Goal: Task Accomplishment & Management: Manage account settings

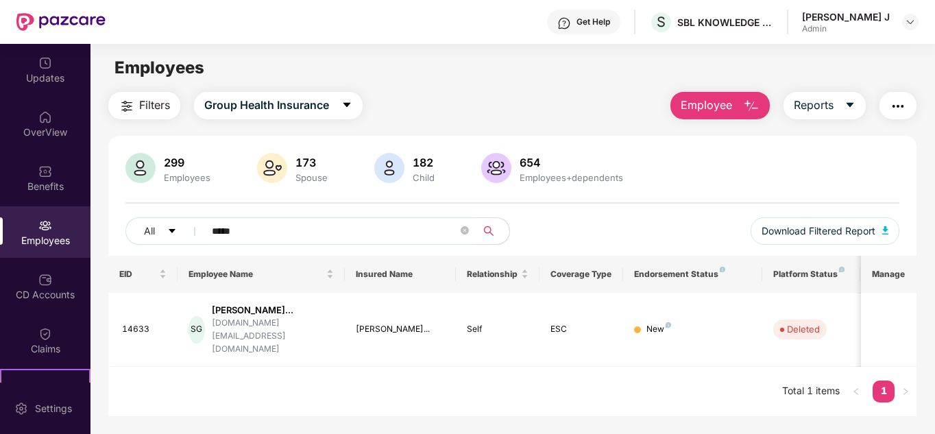
click at [293, 153] on div "173 Spouse" at bounding box center [293, 169] width 79 height 33
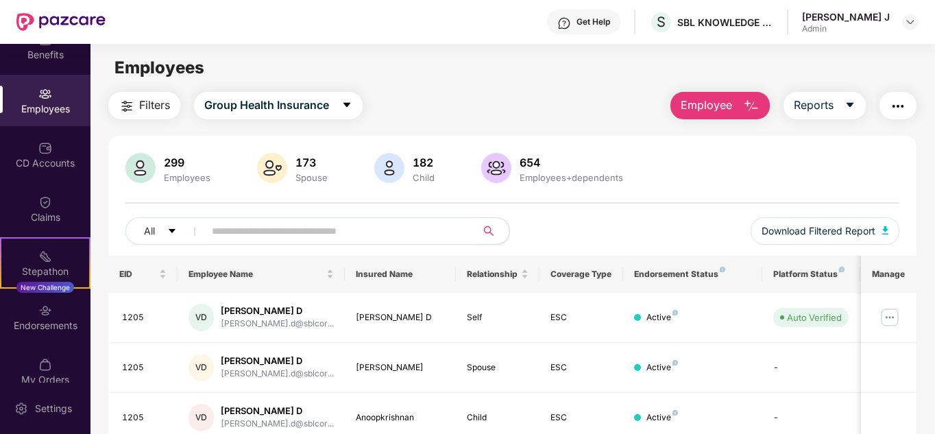
scroll to position [145, 0]
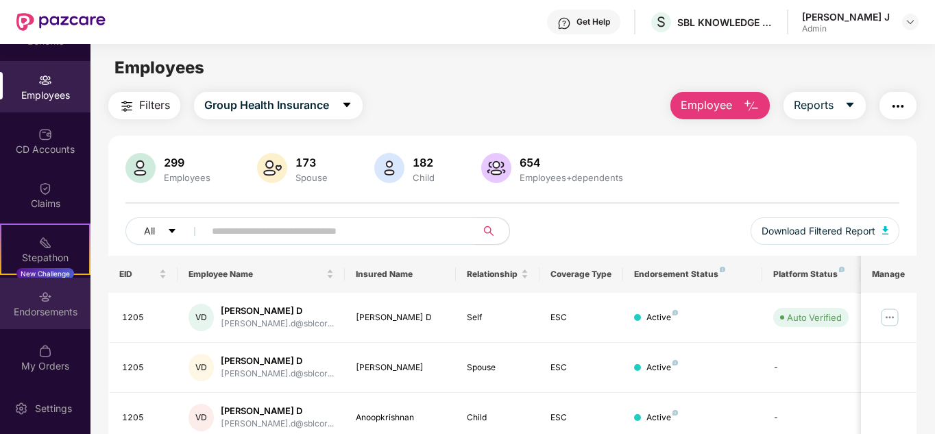
click at [65, 314] on div "Endorsements" at bounding box center [45, 312] width 90 height 14
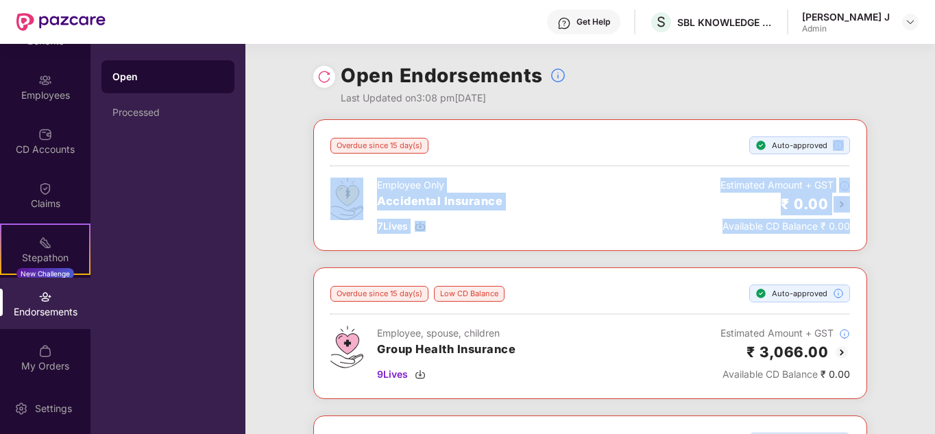
drag, startPoint x: 932, startPoint y: 131, endPoint x: 935, endPoint y: 227, distance: 96.0
click at [934, 227] on html "Get Help S SBL KNOWLEDGE SERVICES PRIVATE LIMITED Albert Eronimush J Admin Upda…" at bounding box center [467, 217] width 935 height 434
click at [915, 243] on div "Overdue since 15 day(s) Auto-approved Employee Only Accidental Insurance 7 Live…" at bounding box center [589, 341] width 689 height 445
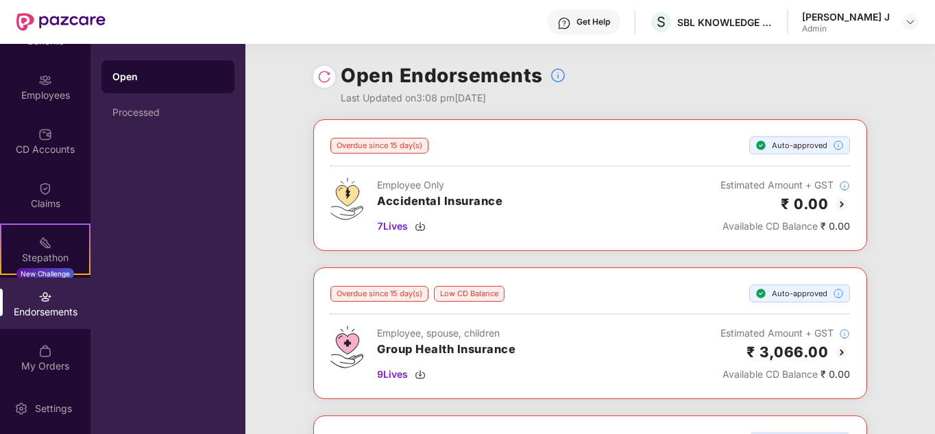
click at [332, 71] on div at bounding box center [324, 77] width 22 height 22
click at [323, 81] on img at bounding box center [324, 77] width 14 height 14
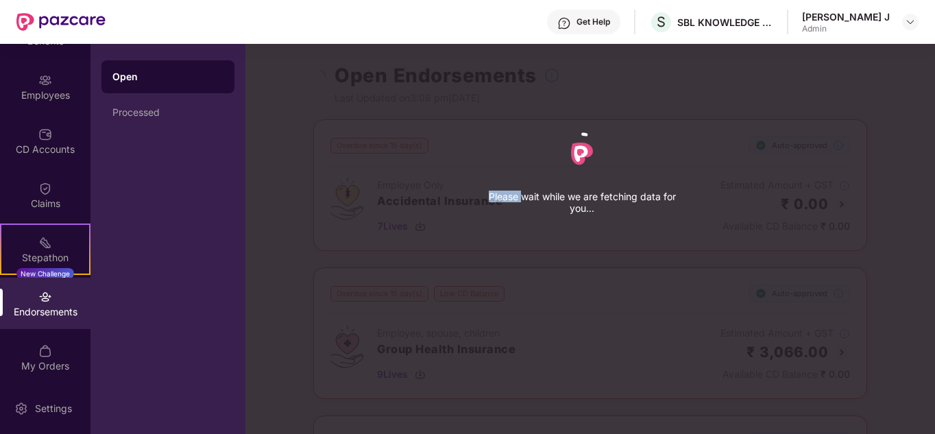
click at [323, 81] on div "Please wait while we are fetching data for you..." at bounding box center [712, 217] width 935 height 434
